Goal: Transaction & Acquisition: Download file/media

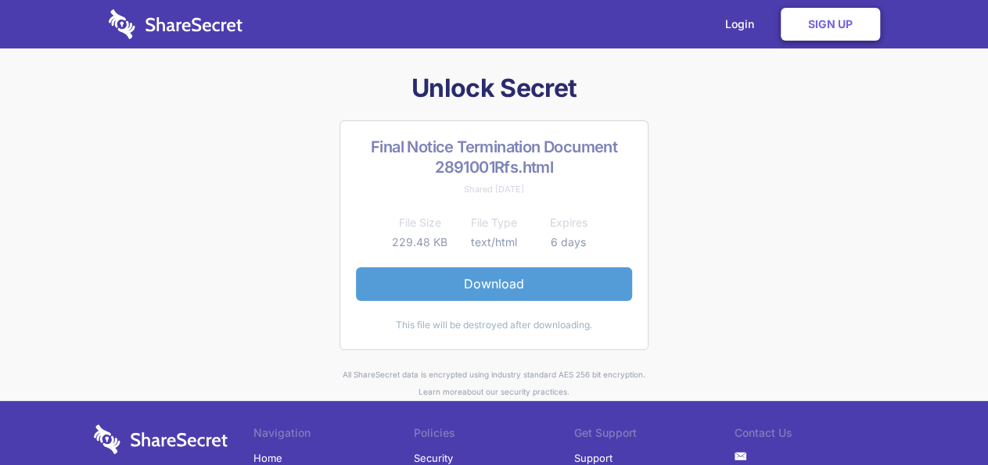
click at [472, 285] on link "Download" at bounding box center [494, 284] width 276 height 33
click at [474, 287] on link "Download" at bounding box center [494, 284] width 276 height 33
